Goal: Communication & Community: Answer question/provide support

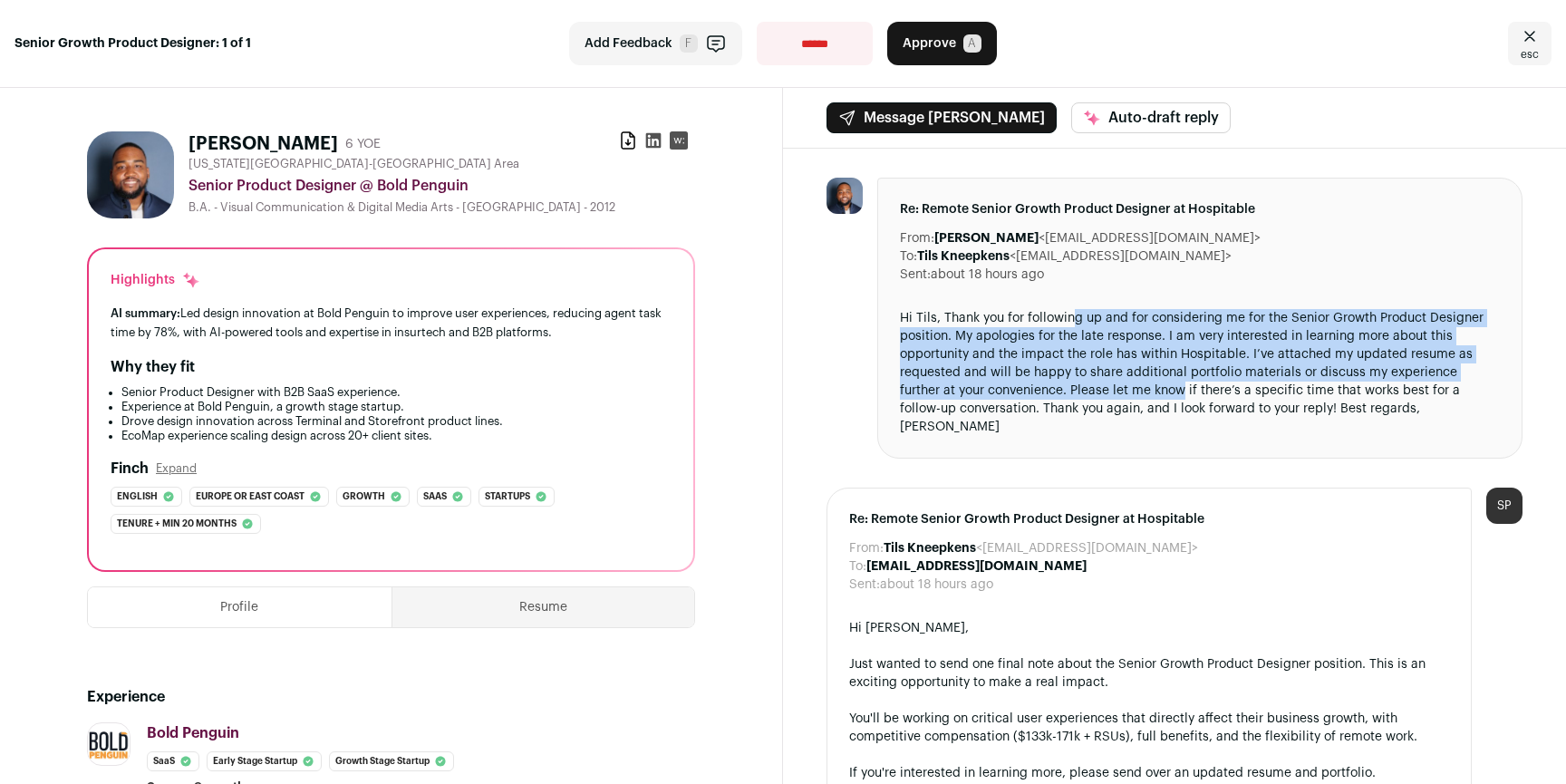
drag, startPoint x: 1066, startPoint y: 325, endPoint x: 1140, endPoint y: 394, distance: 101.2
click at [1140, 394] on div "Hi Tils, Thank you for following up and for considering me for the Senior Growt…" at bounding box center [1201, 373] width 600 height 127
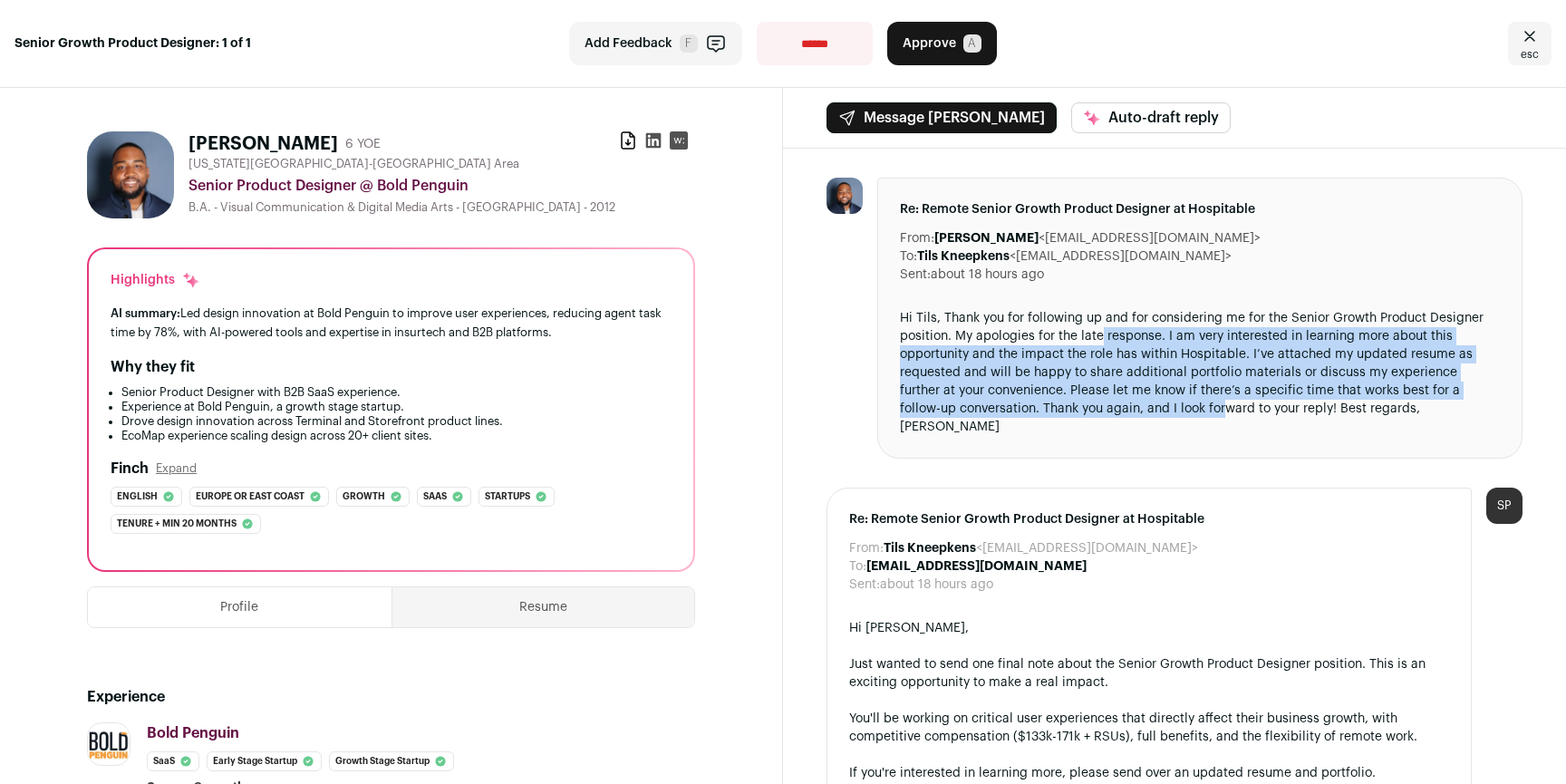
drag, startPoint x: 1159, startPoint y: 397, endPoint x: 1094, endPoint y: 326, distance: 96.3
click at [1094, 327] on div "Hi Tils, Thank you for following up and for considering me for the Senior Growt…" at bounding box center [1201, 373] width 600 height 127
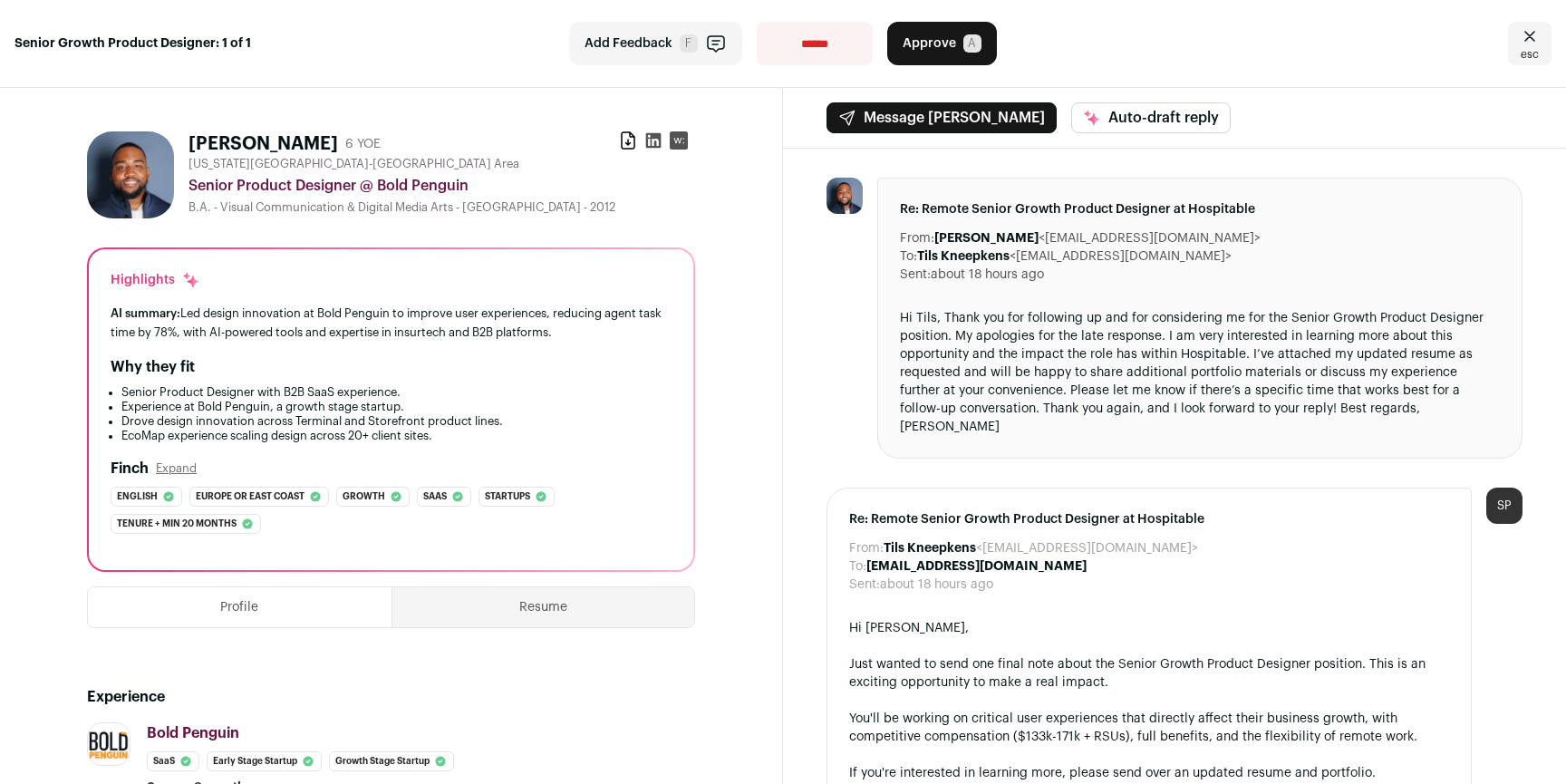
click at [1093, 326] on div "Hi Tils, Thank you for following up and for considering me for the Senior Growt…" at bounding box center [1201, 373] width 600 height 127
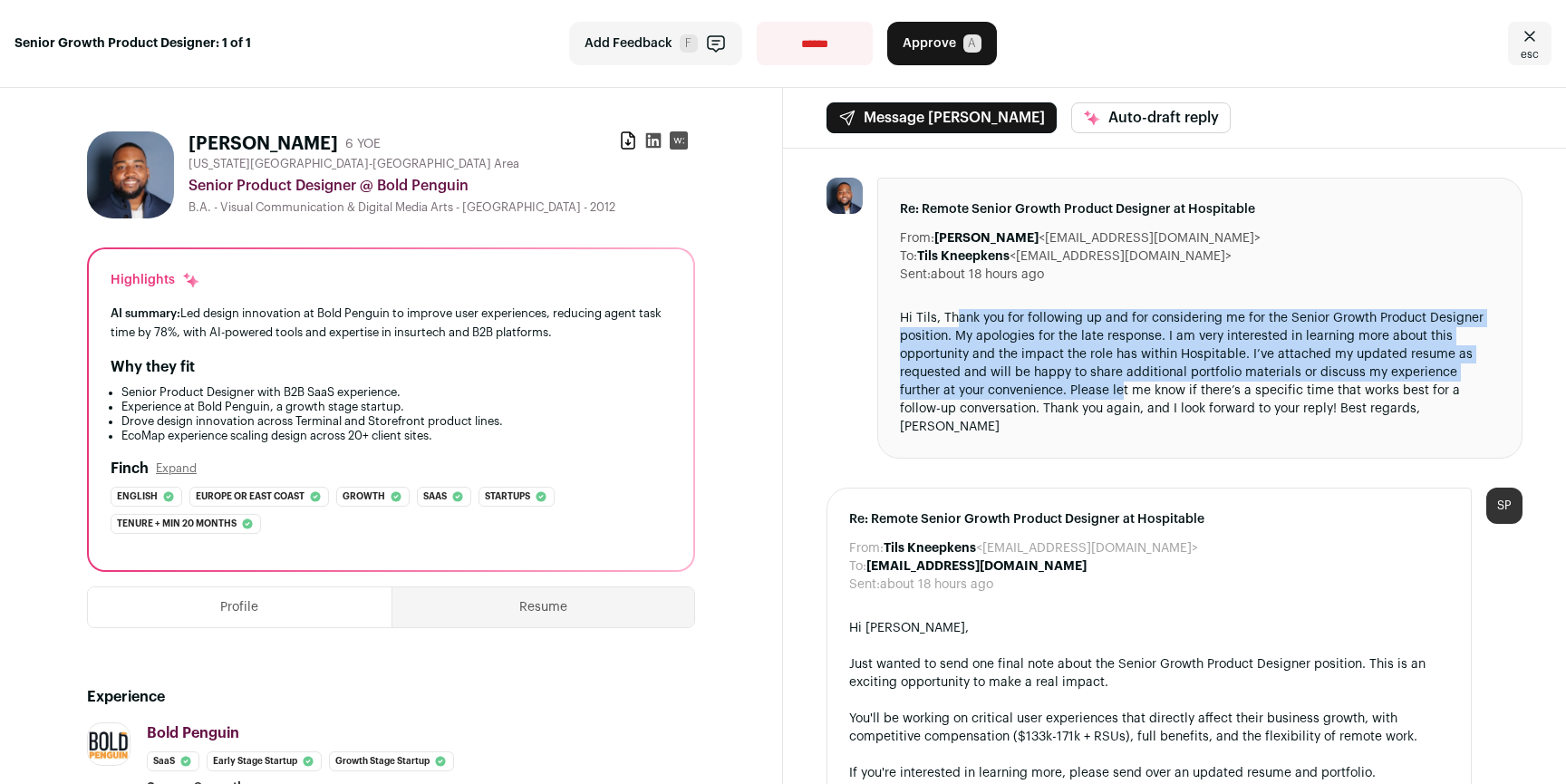
drag, startPoint x: 954, startPoint y: 329, endPoint x: 1143, endPoint y: 400, distance: 201.9
click at [1108, 395] on div "Hi Tils, Thank you for following up and for considering me for the Senior Growt…" at bounding box center [1201, 373] width 600 height 127
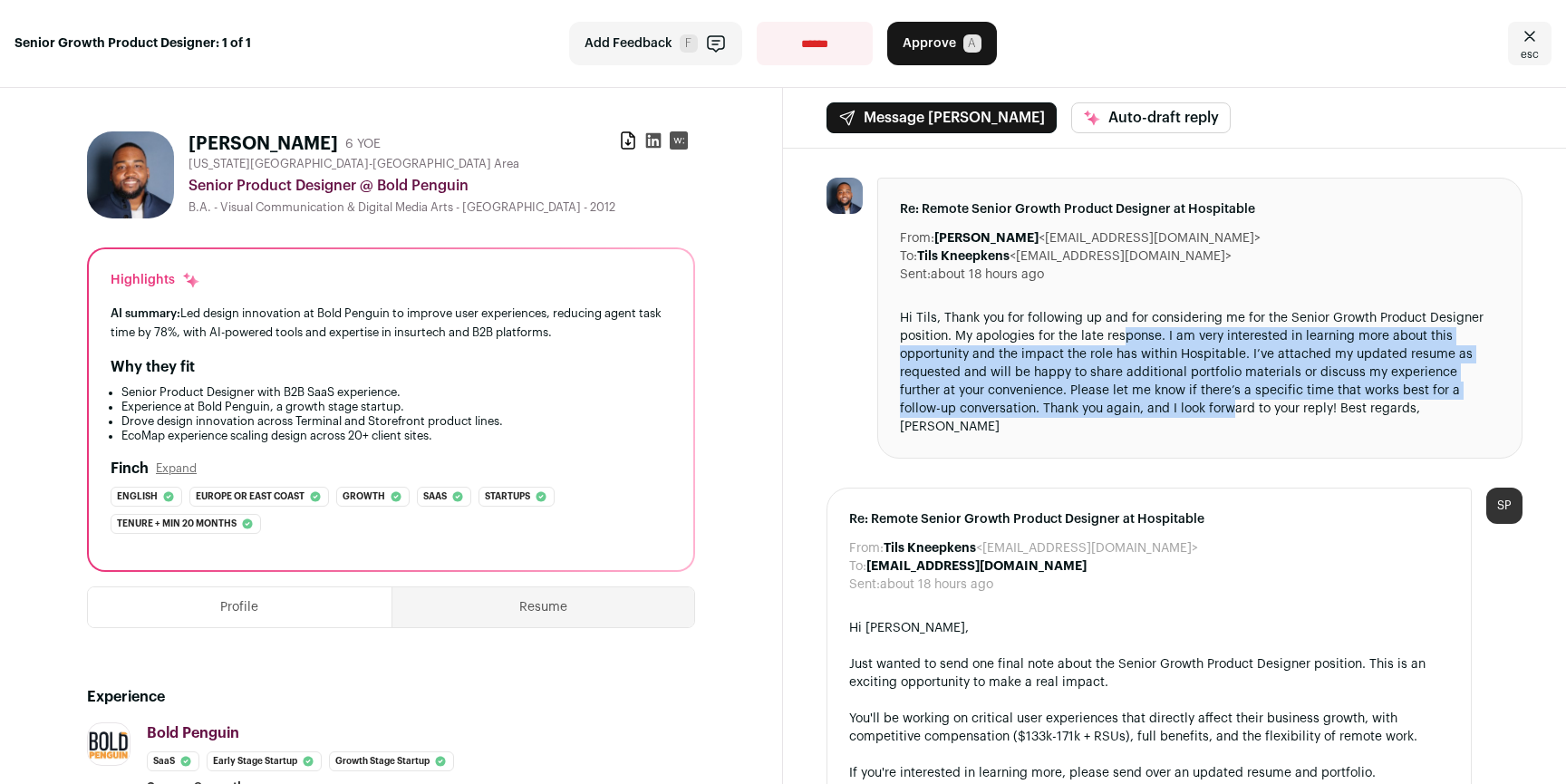
drag, startPoint x: 1168, startPoint y: 392, endPoint x: 1117, endPoint y: 332, distance: 78.7
click at [1117, 333] on div "Hi Tils, Thank you for following up and for considering me for the Senior Growt…" at bounding box center [1201, 373] width 600 height 127
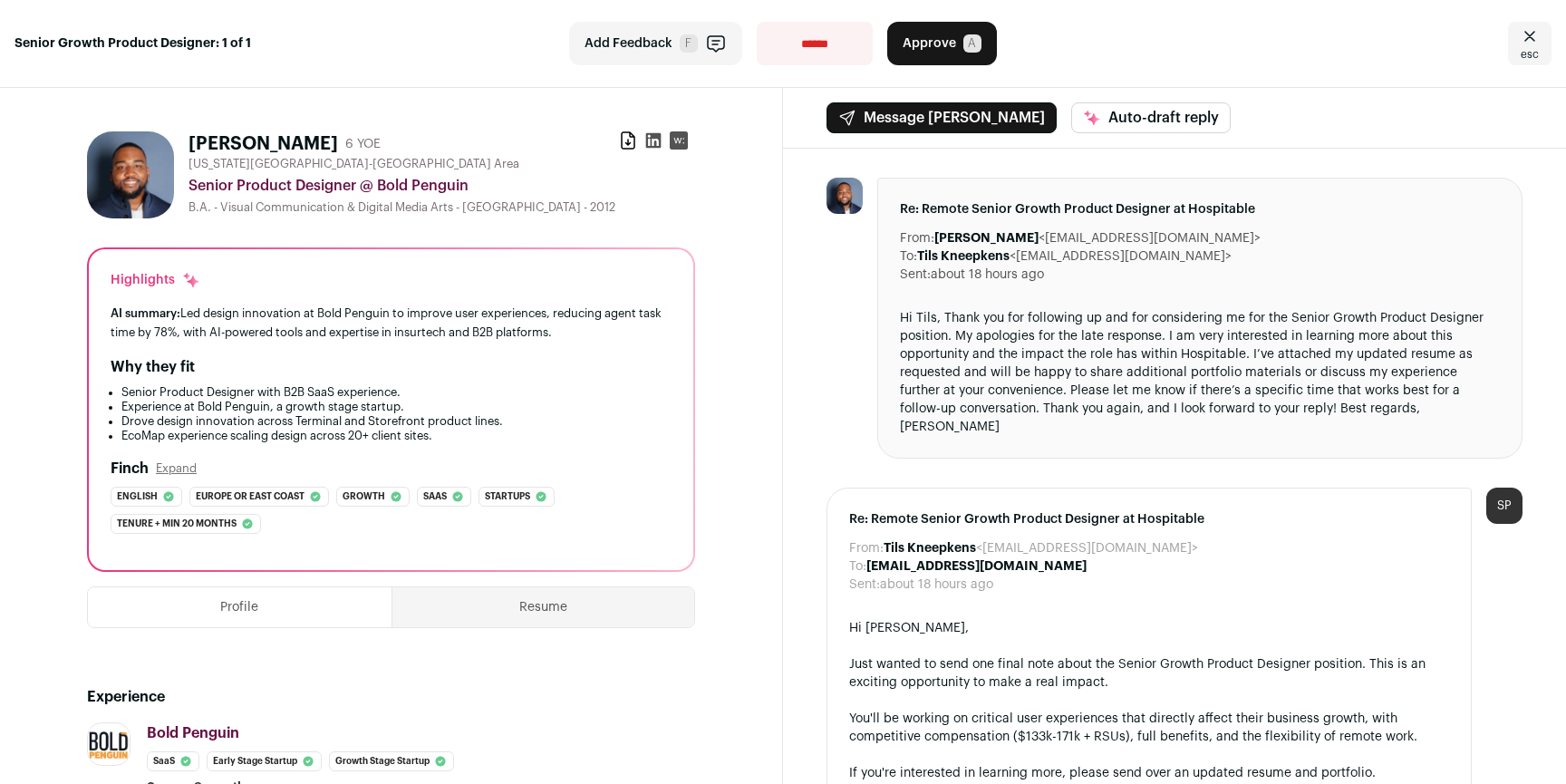
click at [1116, 332] on div "Hi Tils, Thank you for following up and for considering me for the Senior Growt…" at bounding box center [1201, 373] width 600 height 127
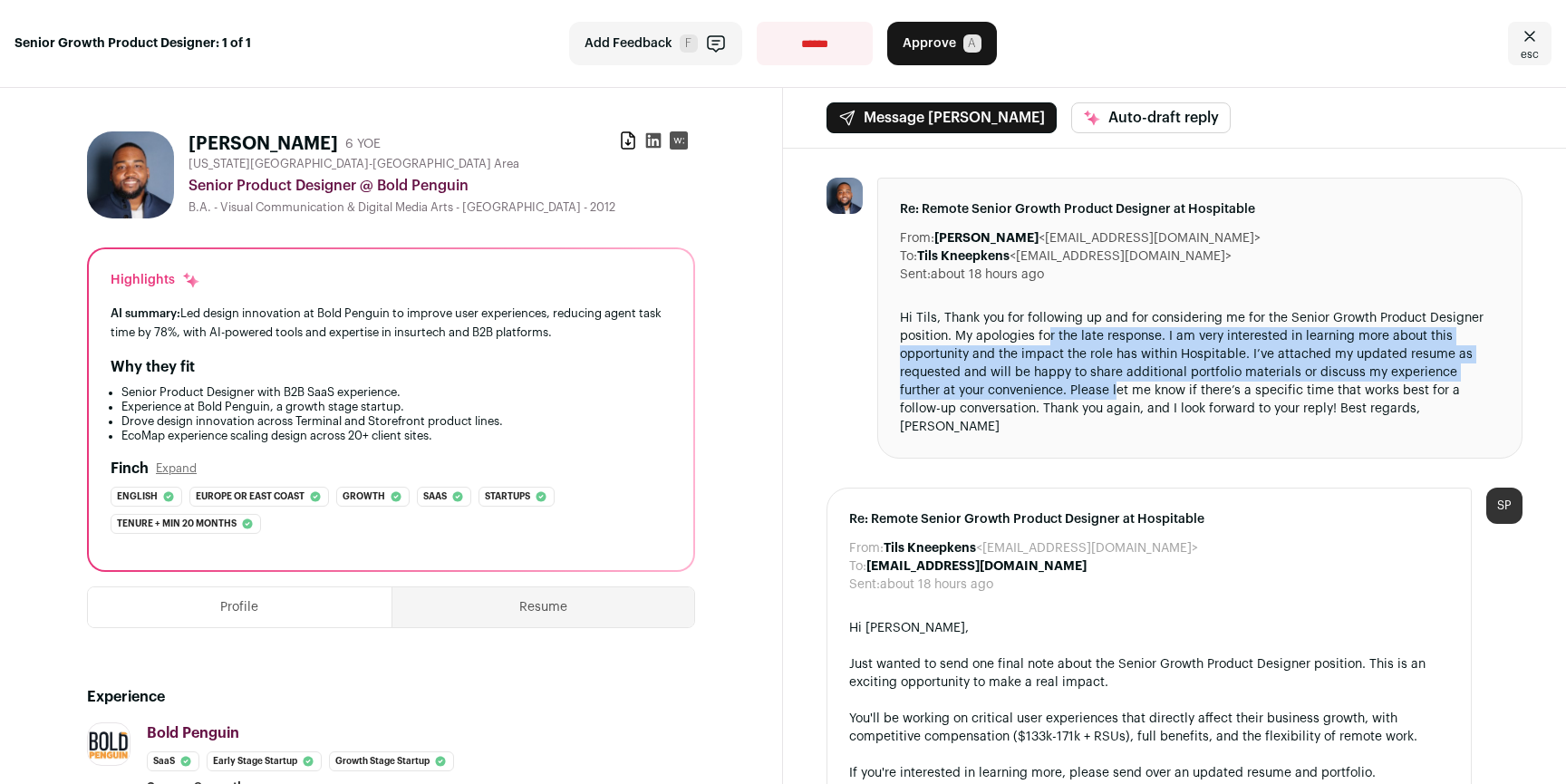
drag, startPoint x: 1041, startPoint y: 342, endPoint x: 1118, endPoint y: 392, distance: 91.8
click at [1078, 387] on div "Hi Tils, Thank you for following up and for considering me for the Senior Growt…" at bounding box center [1201, 373] width 600 height 127
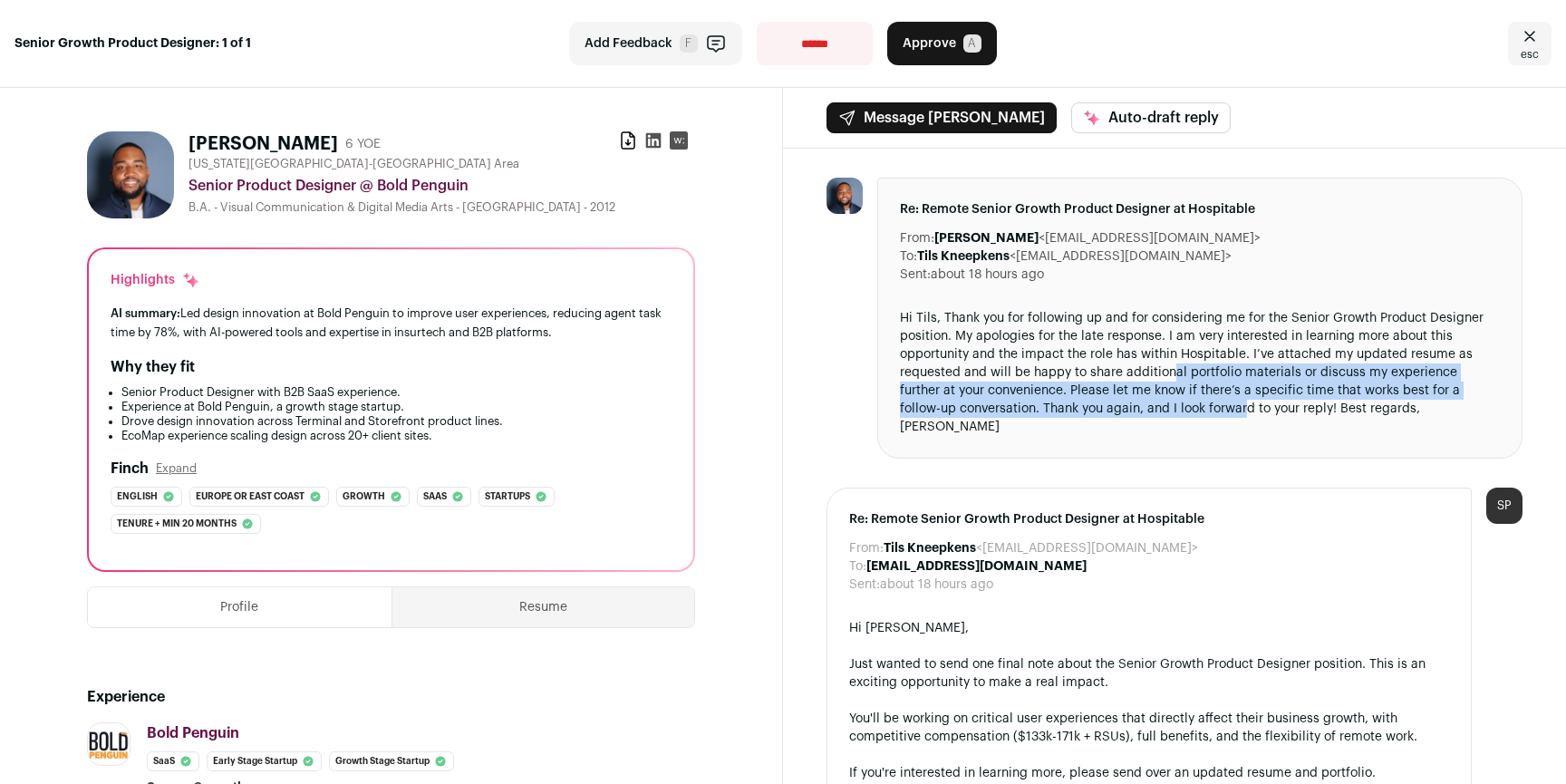
drag, startPoint x: 1185, startPoint y: 393, endPoint x: 1163, endPoint y: 376, distance: 27.8
click at [1163, 376] on div "Hi Tils, Thank you for following up and for considering me for the Senior Growt…" at bounding box center [1201, 373] width 600 height 127
click at [1163, 375] on div "Hi Tils, Thank you for following up and for considering me for the Senior Growt…" at bounding box center [1201, 373] width 600 height 127
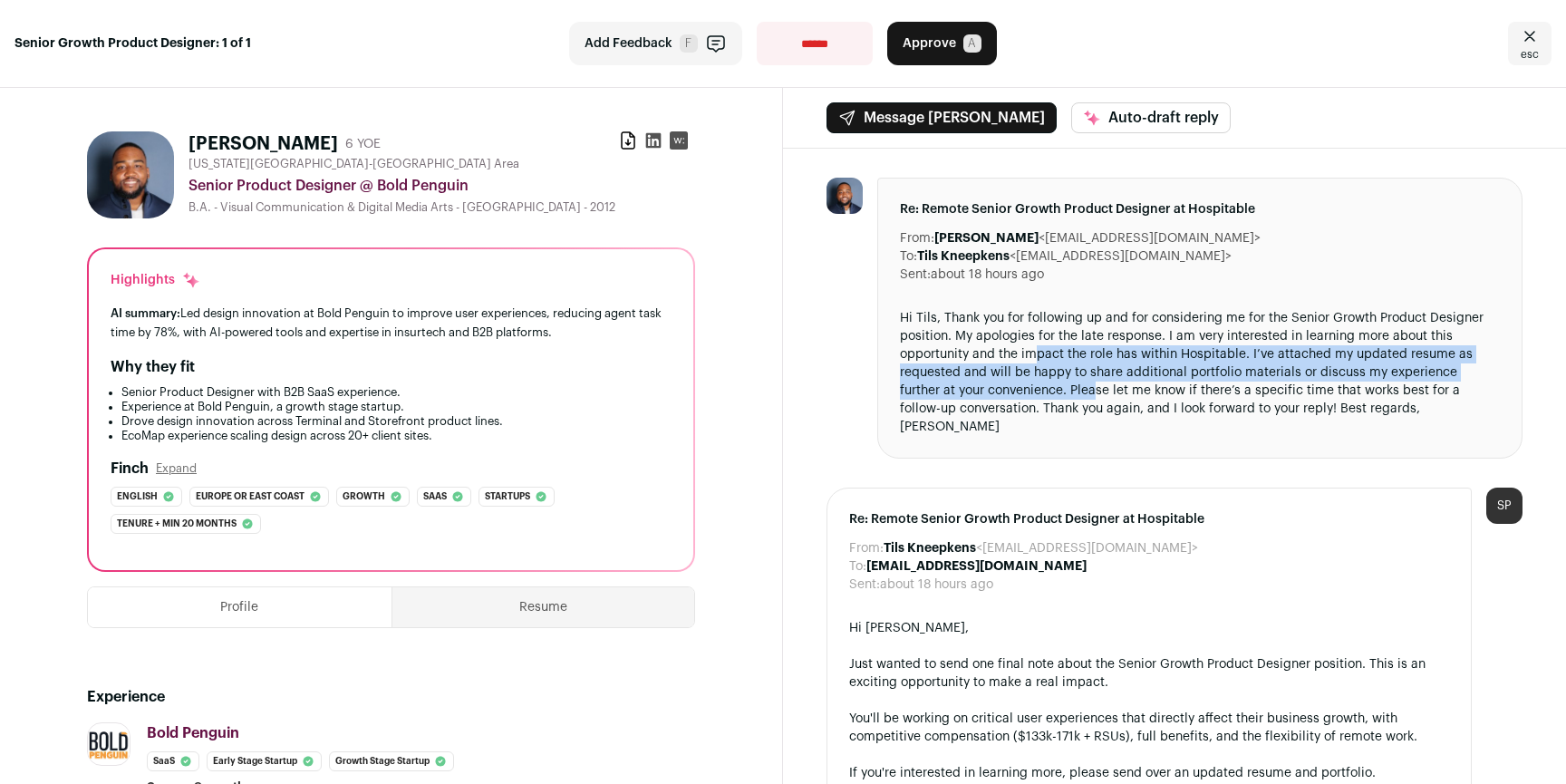
drag, startPoint x: 1032, startPoint y: 361, endPoint x: 1111, endPoint y: 415, distance: 95.7
click at [1046, 397] on div "Hi Tils, Thank you for following up and for considering me for the Senior Growt…" at bounding box center [1201, 373] width 600 height 127
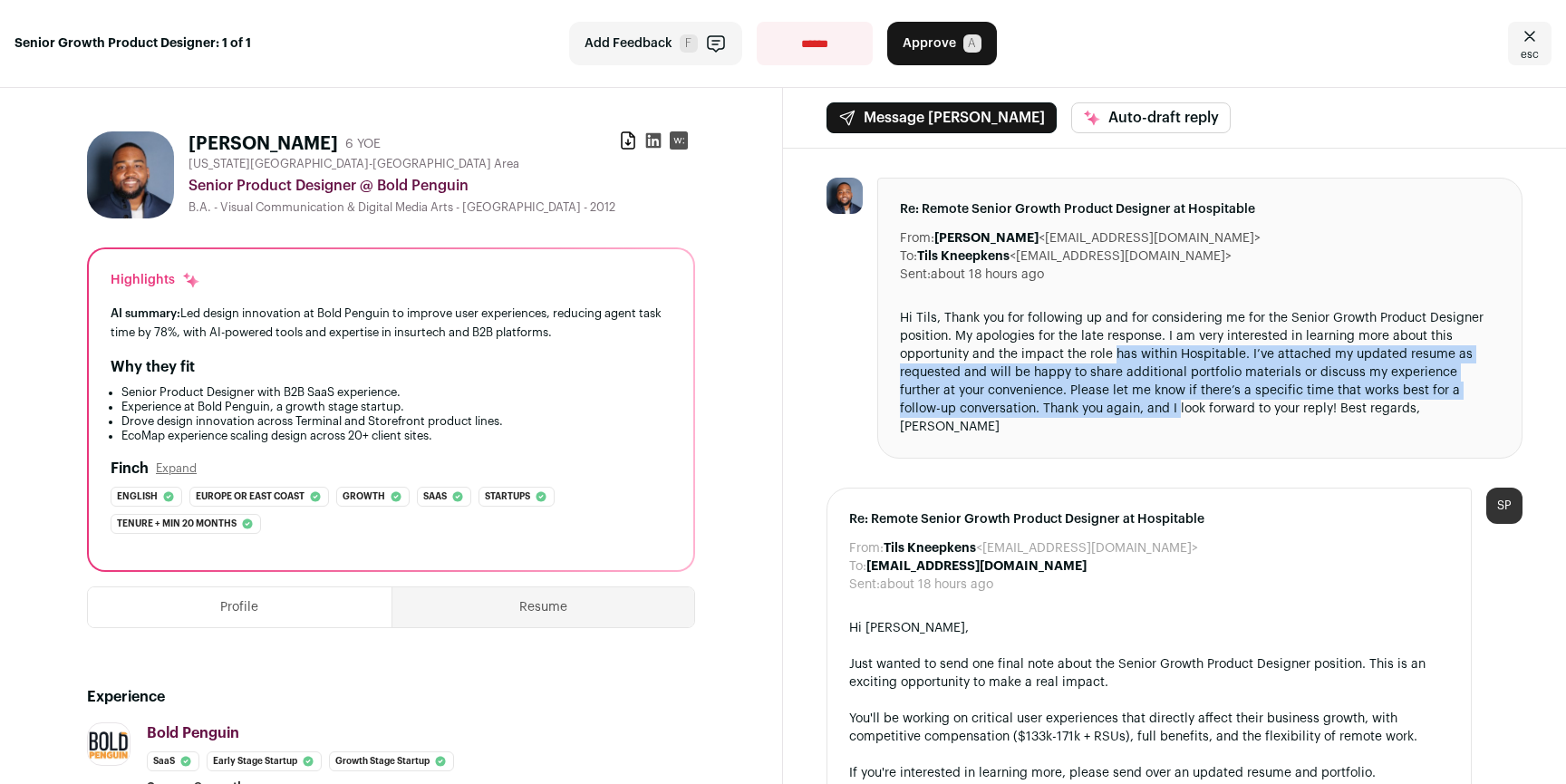
drag, startPoint x: 1114, startPoint y: 400, endPoint x: 1111, endPoint y: 359, distance: 41.1
click at [1111, 359] on div "Hi Tils, Thank you for following up and for considering me for the Senior Growt…" at bounding box center [1201, 373] width 600 height 127
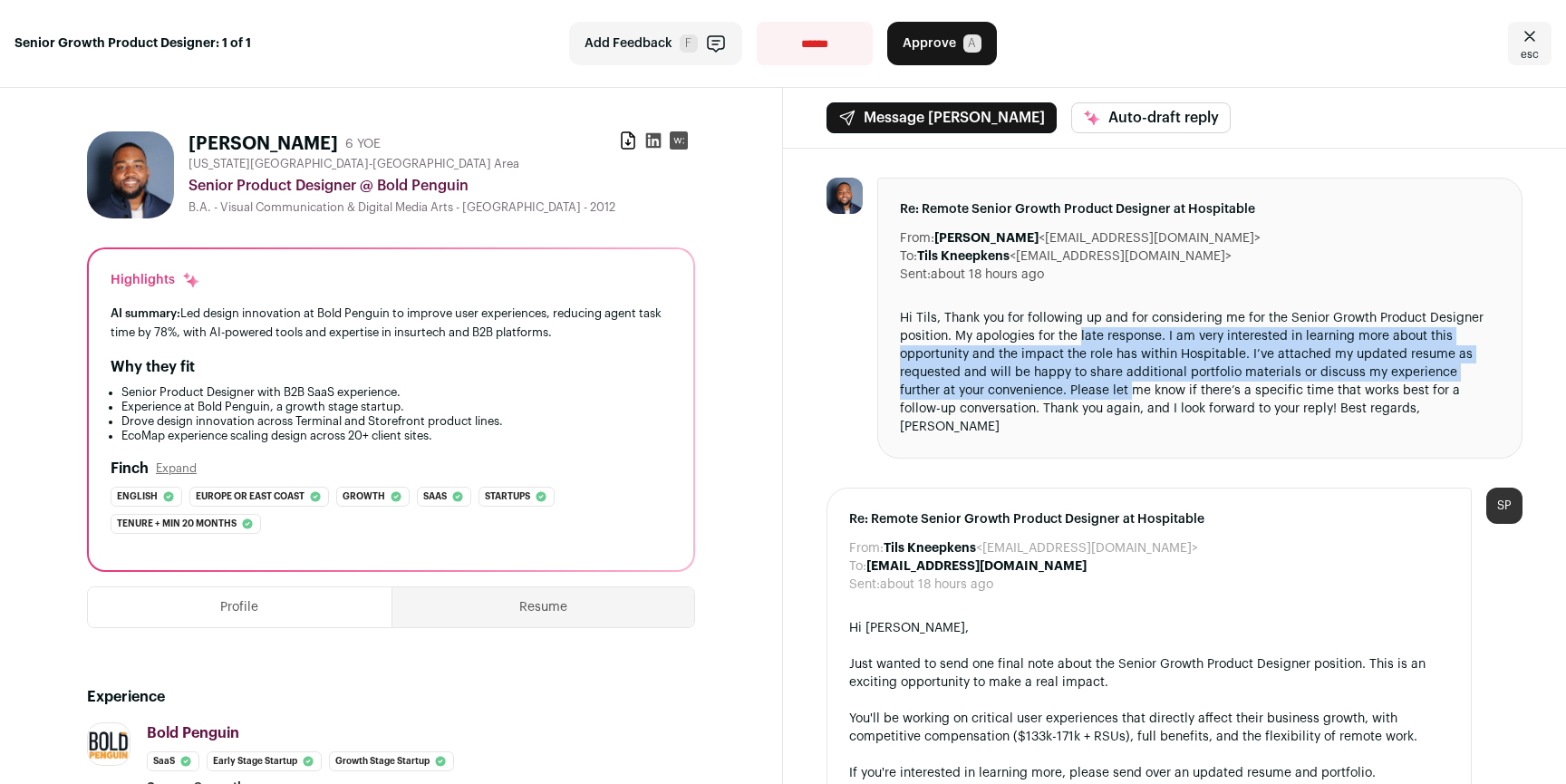
drag, startPoint x: 1075, startPoint y: 344, endPoint x: 1085, endPoint y: 398, distance: 54.9
click at [1085, 398] on div "Hi Tils, Thank you for following up and for considering me for the Senior Growt…" at bounding box center [1201, 373] width 600 height 127
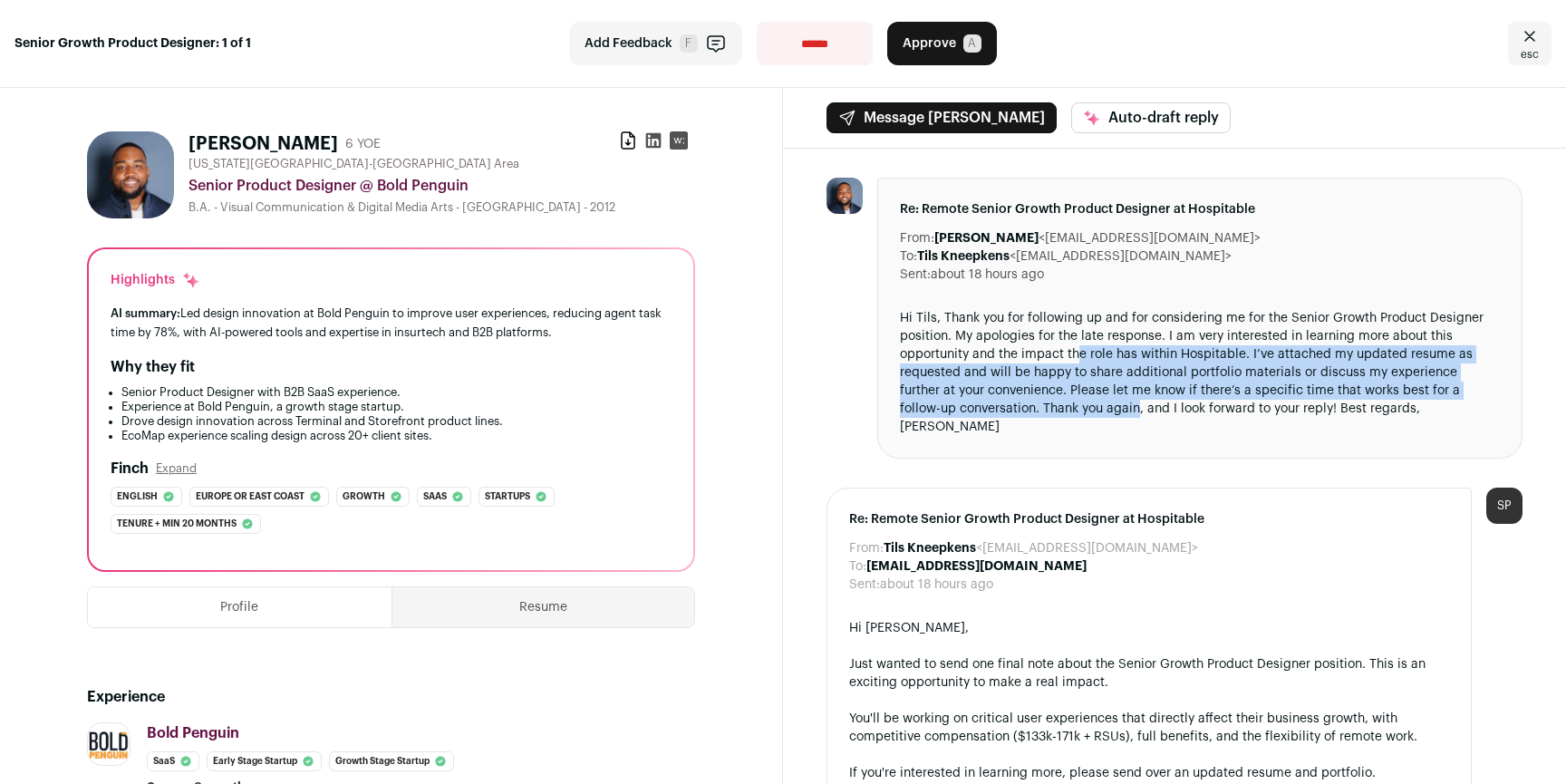
drag, startPoint x: 1071, startPoint y: 416, endPoint x: 1069, endPoint y: 357, distance: 59.0
click at [1069, 357] on div "Hi Tils, Thank you for following up and for considering me for the Senior Growt…" at bounding box center [1201, 373] width 600 height 127
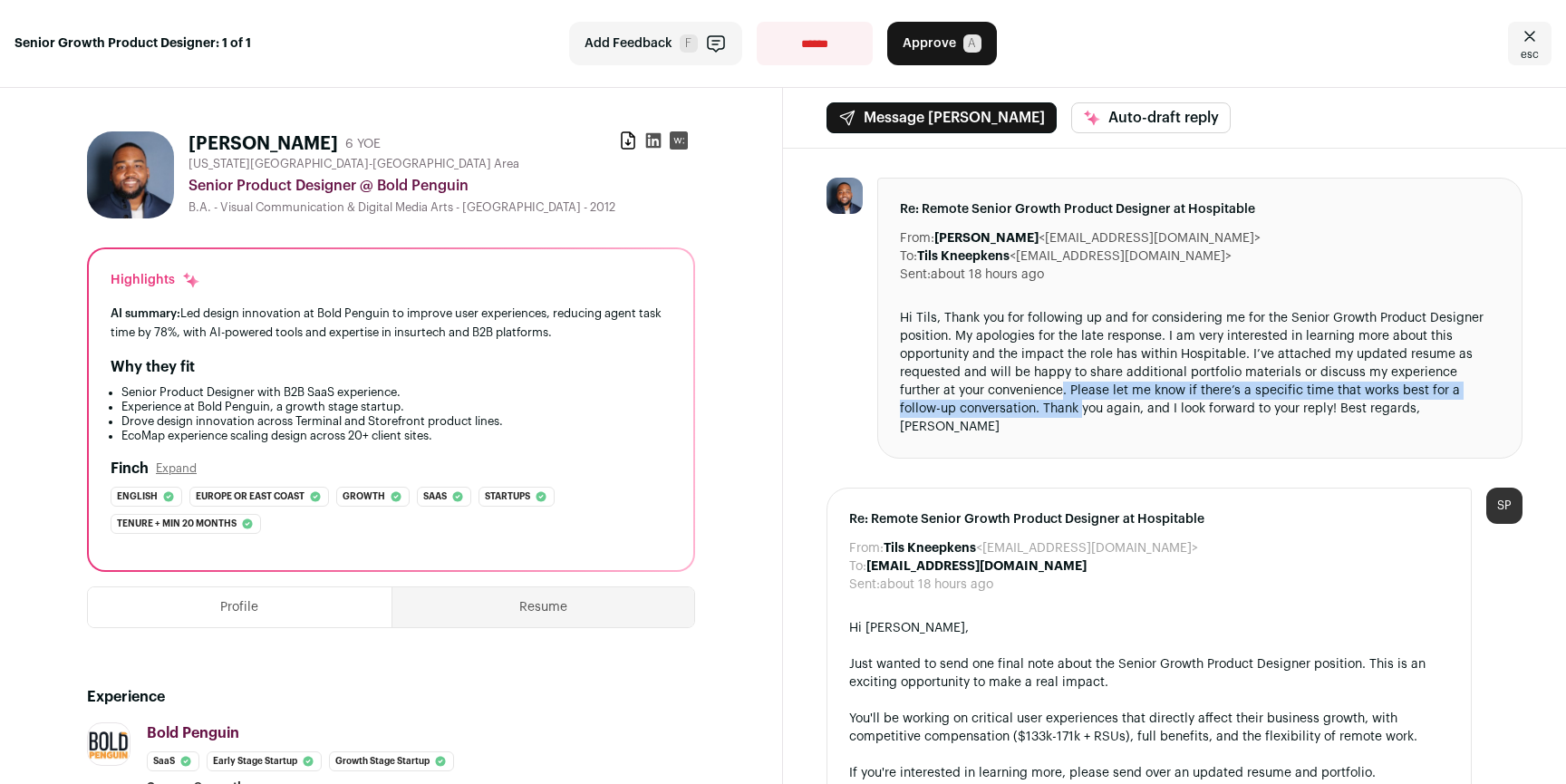
drag, startPoint x: 1014, startPoint y: 392, endPoint x: 1016, endPoint y: 406, distance: 14.1
click at [1016, 406] on div "Hi Tils, Thank you for following up and for considering me for the Senior Growt…" at bounding box center [1201, 373] width 600 height 127
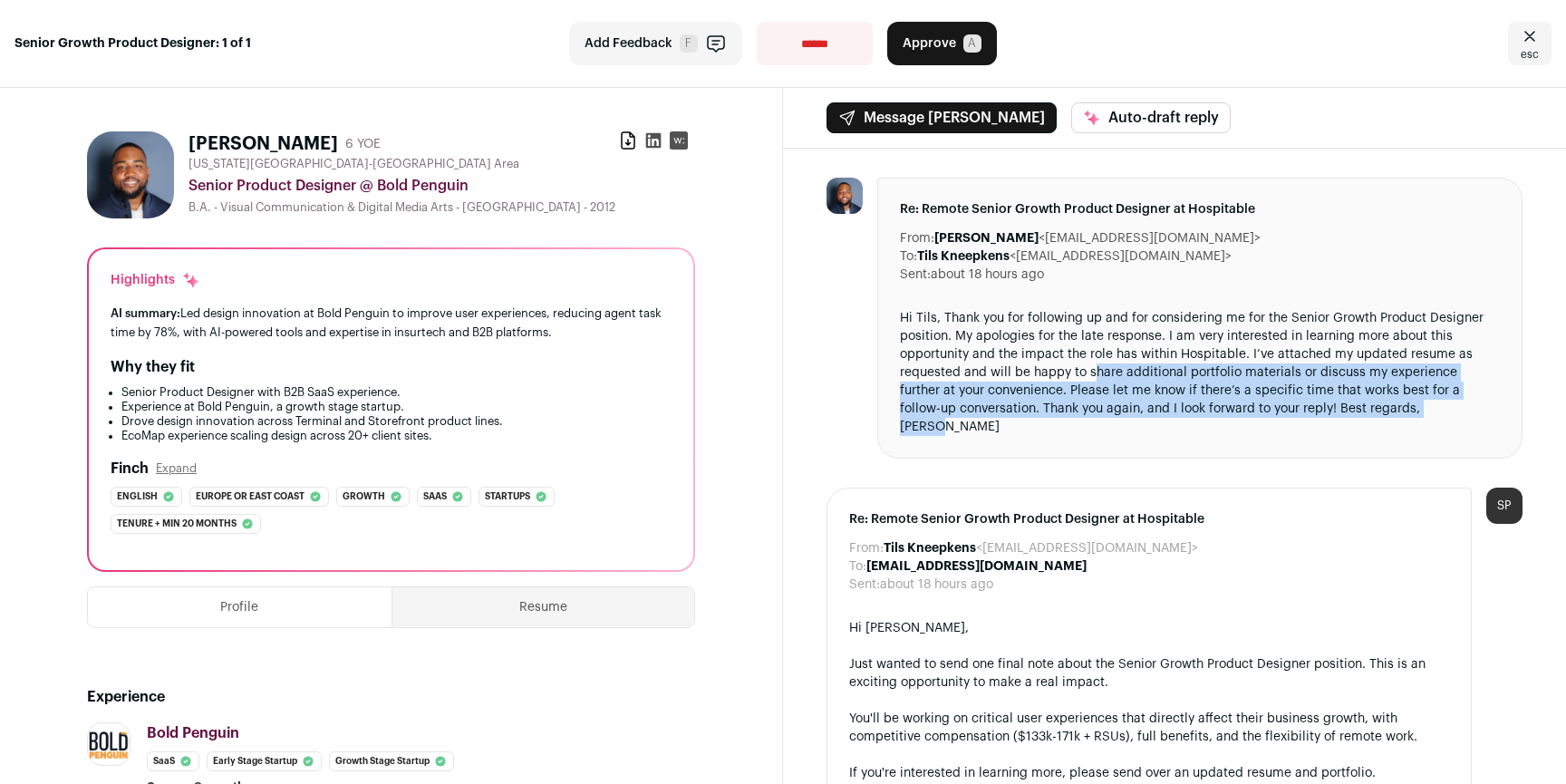
drag, startPoint x: 1115, startPoint y: 421, endPoint x: 1087, endPoint y: 369, distance: 59.1
click at [1087, 369] on div "Re: Remote Senior Growth Product Designer at Hospitable From: [PERSON_NAME] <[E…" at bounding box center [1201, 318] width 646 height 281
click at [1087, 369] on div "Hi Tils, Thank you for following up and for considering me for the Senior Growt…" at bounding box center [1201, 373] width 600 height 127
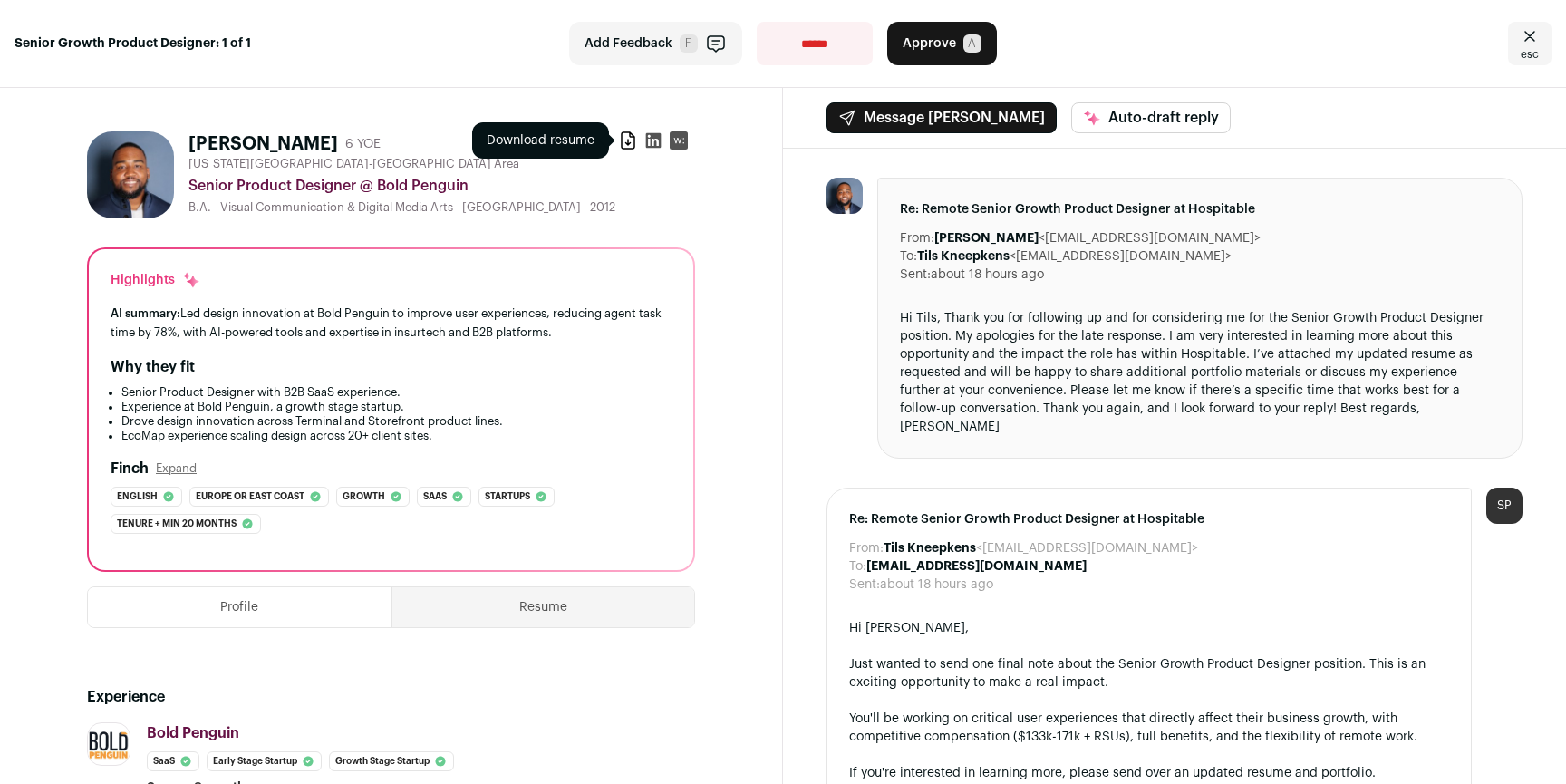
click at [622, 146] on icon at bounding box center [628, 140] width 13 height 16
click at [1519, 44] on icon "Close" at bounding box center [1530, 36] width 22 height 22
